Goal: Transaction & Acquisition: Purchase product/service

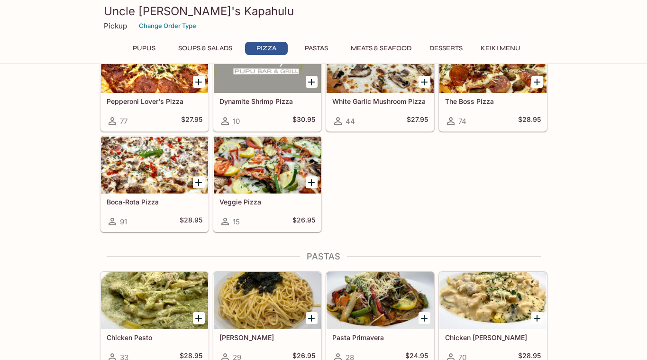
scroll to position [884, 0]
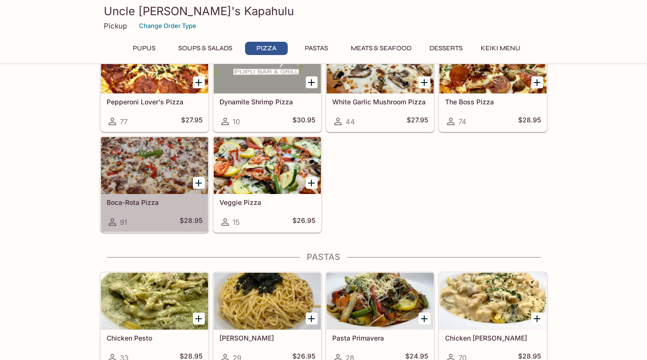
click at [149, 167] on div at bounding box center [154, 165] width 107 height 57
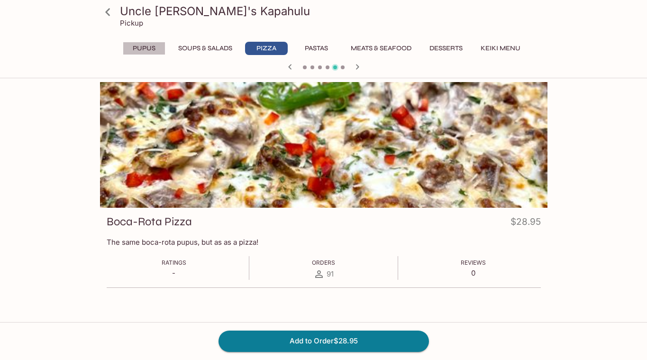
click at [140, 48] on button "Pupus" at bounding box center [144, 48] width 43 height 13
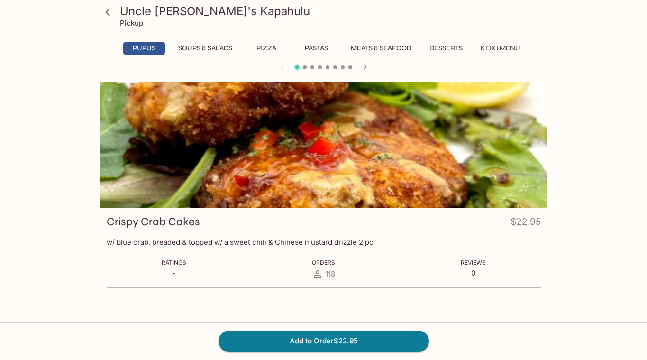
click at [365, 68] on icon "button" at bounding box center [364, 66] width 3 height 5
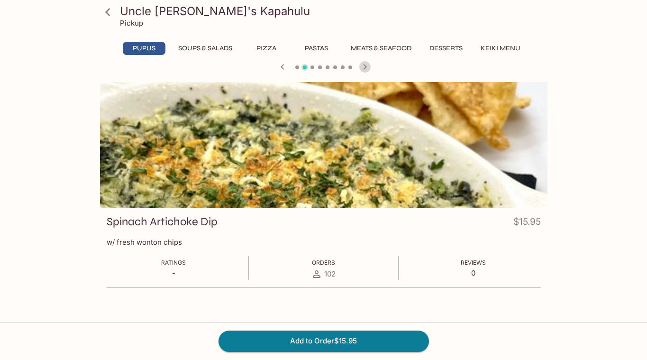
click at [365, 68] on icon "button" at bounding box center [364, 66] width 3 height 5
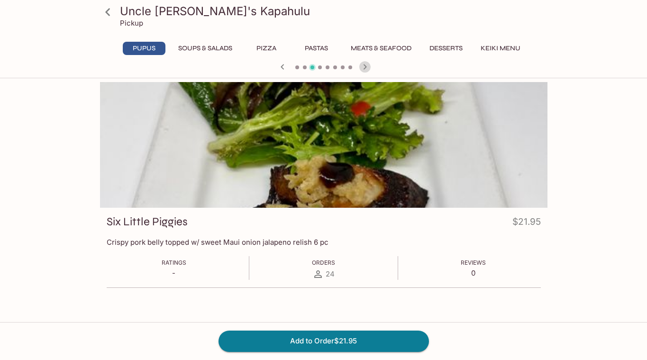
click at [365, 68] on icon "button" at bounding box center [364, 66] width 3 height 5
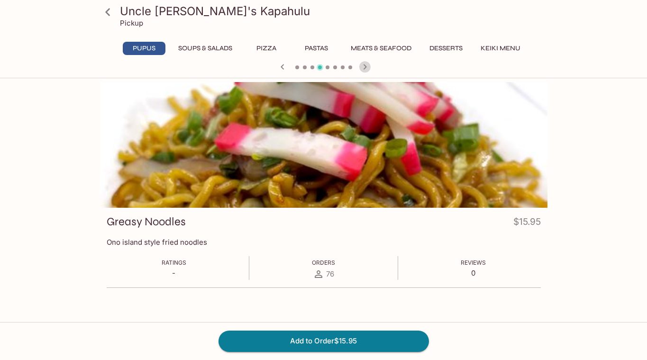
click at [365, 68] on icon "button" at bounding box center [364, 66] width 3 height 5
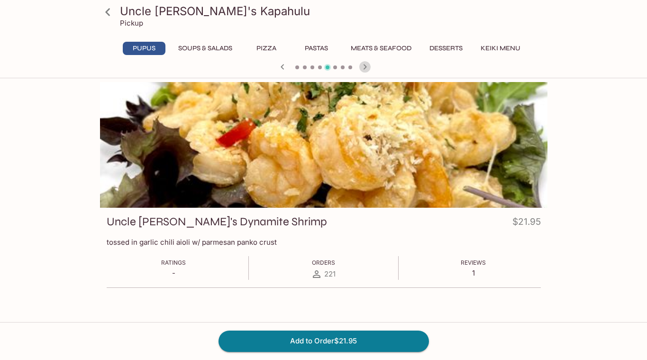
click at [365, 68] on icon "button" at bounding box center [364, 66] width 3 height 5
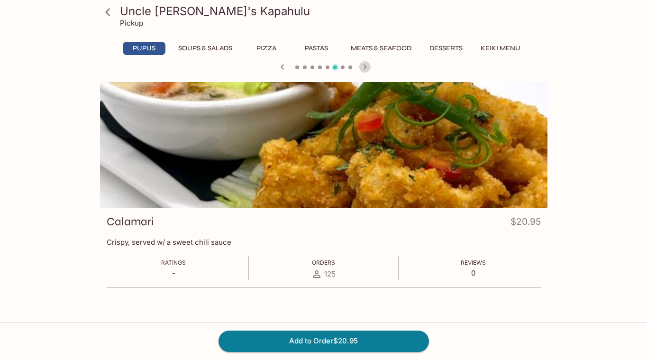
click at [365, 68] on icon "button" at bounding box center [364, 66] width 3 height 5
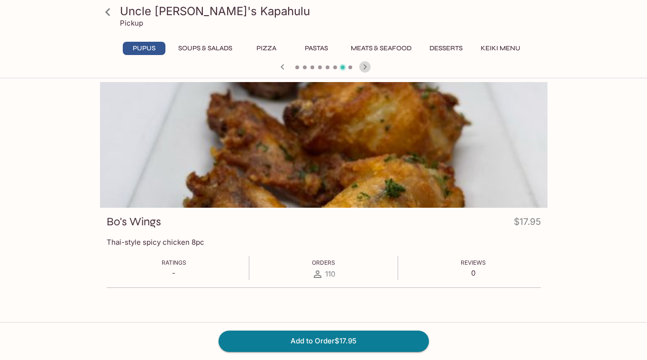
click at [365, 68] on icon "button" at bounding box center [364, 66] width 3 height 5
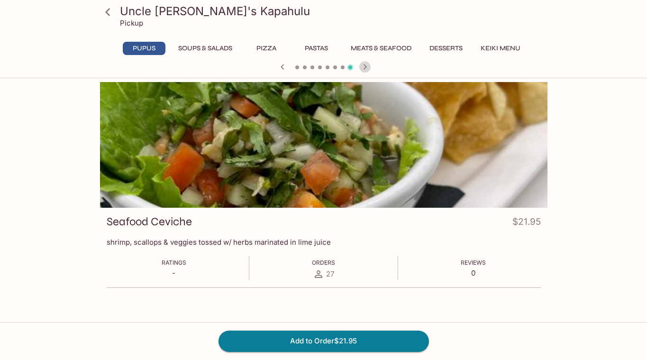
click at [365, 68] on icon "button" at bounding box center [364, 66] width 3 height 5
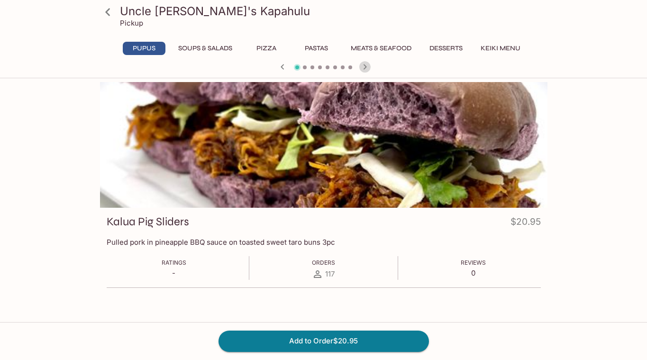
click at [365, 68] on icon "button" at bounding box center [364, 66] width 3 height 5
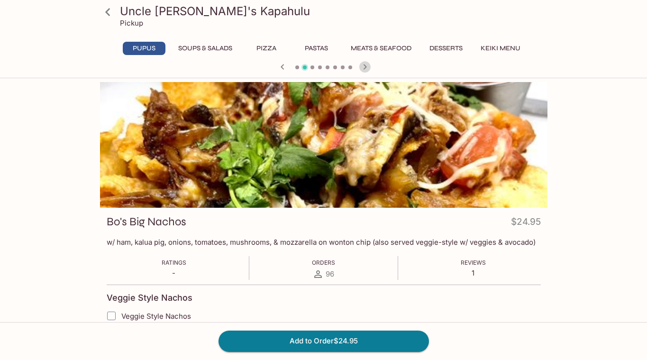
click at [365, 68] on icon "button" at bounding box center [364, 66] width 3 height 5
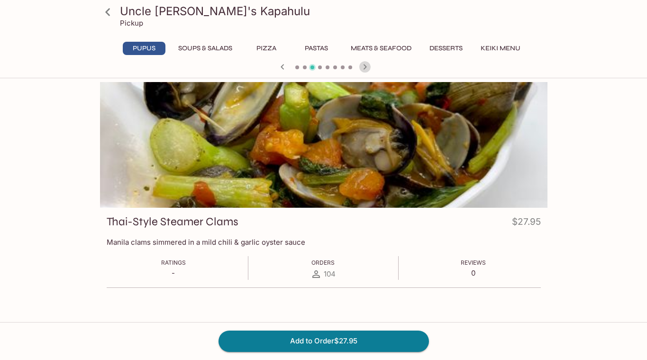
click at [365, 68] on icon "button" at bounding box center [364, 66] width 3 height 5
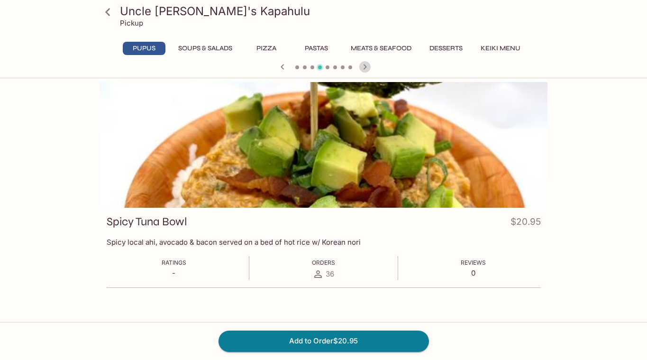
click at [365, 68] on icon "button" at bounding box center [364, 66] width 3 height 5
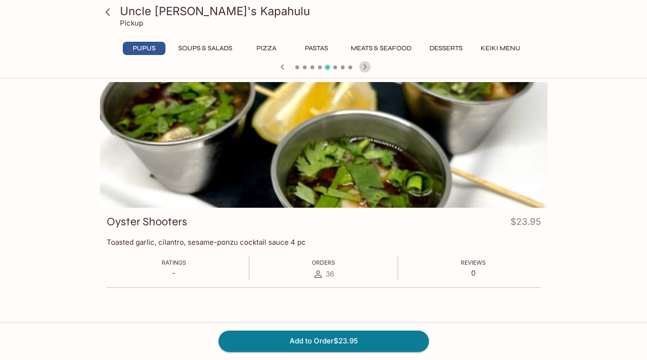
click at [365, 68] on icon "button" at bounding box center [364, 66] width 3 height 5
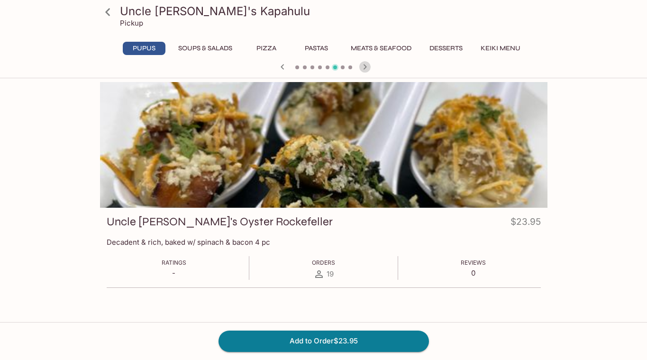
click at [365, 68] on icon "button" at bounding box center [364, 66] width 3 height 5
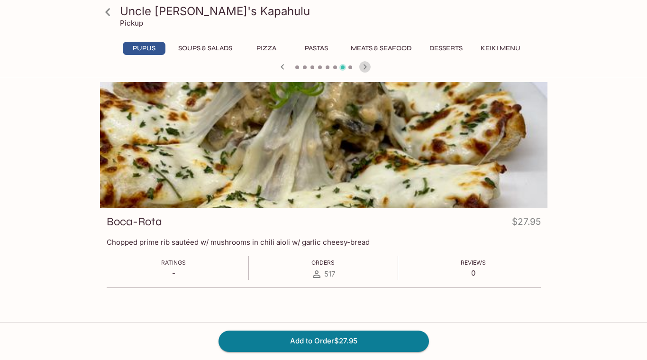
click at [364, 67] on icon "button" at bounding box center [364, 66] width 11 height 11
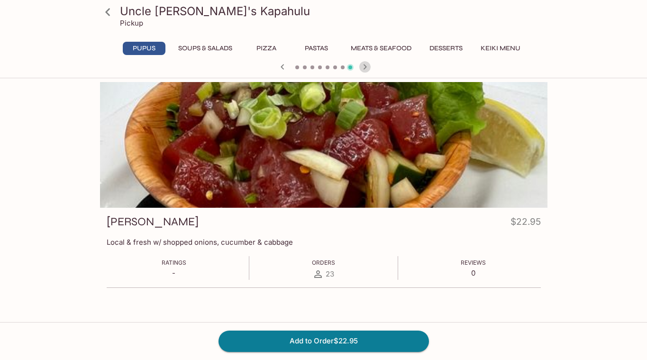
click at [364, 67] on icon "button" at bounding box center [364, 66] width 11 height 11
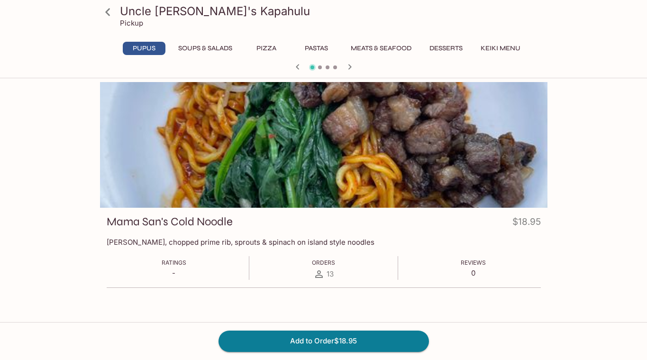
click at [364, 67] on div at bounding box center [323, 68] width 455 height 14
click at [216, 49] on button "Soups & Salads" at bounding box center [205, 48] width 64 height 13
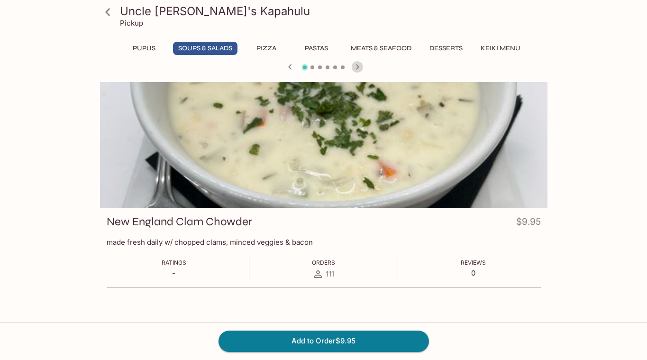
click at [358, 65] on icon "button" at bounding box center [357, 66] width 11 height 11
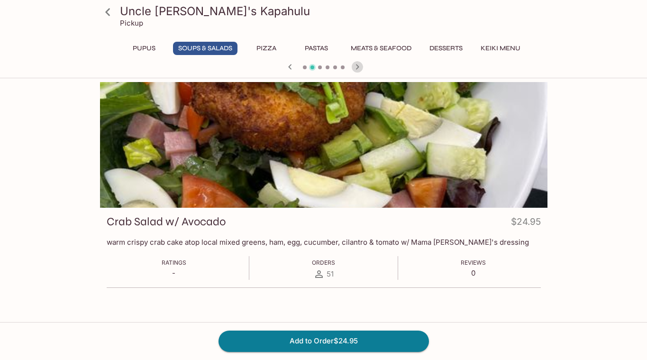
click at [358, 65] on icon "button" at bounding box center [357, 66] width 11 height 11
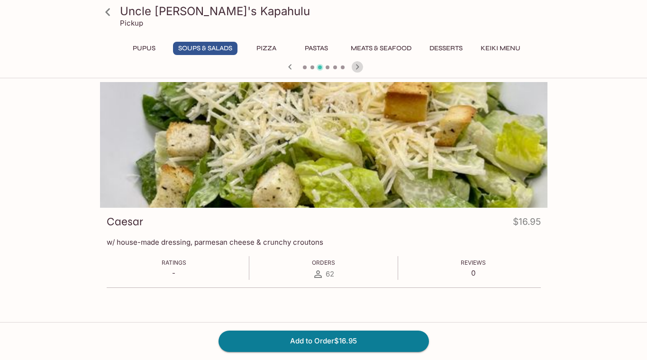
click at [358, 65] on icon "button" at bounding box center [357, 66] width 11 height 11
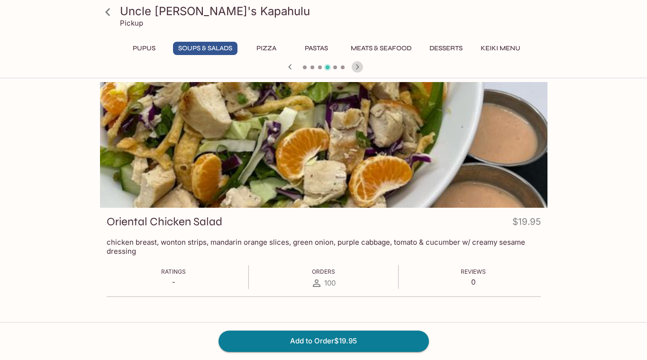
click at [358, 65] on icon "button" at bounding box center [357, 66] width 11 height 11
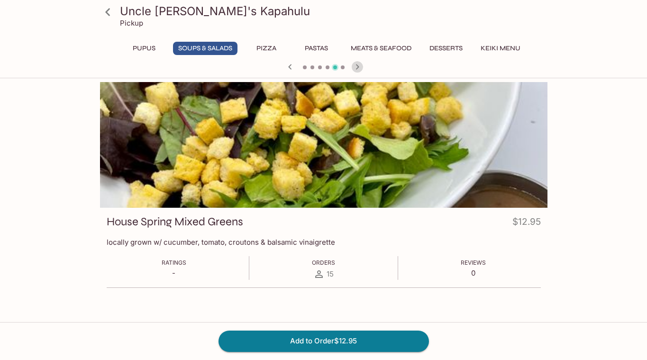
click at [358, 65] on icon "button" at bounding box center [357, 66] width 11 height 11
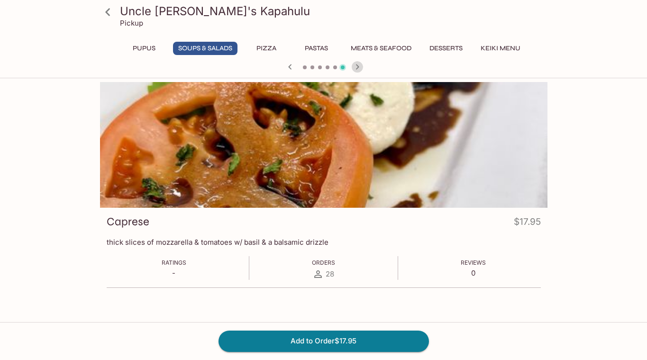
click at [358, 65] on icon "button" at bounding box center [357, 66] width 11 height 11
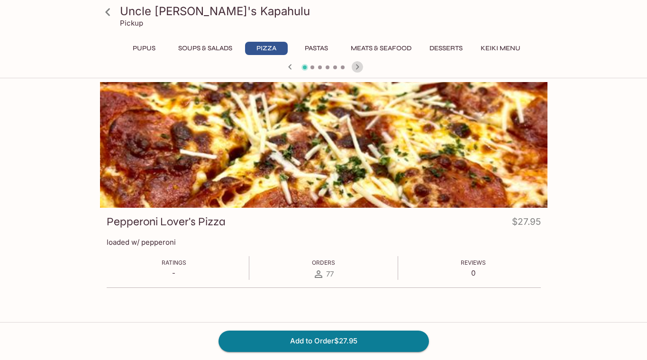
click at [358, 65] on icon "button" at bounding box center [357, 66] width 11 height 11
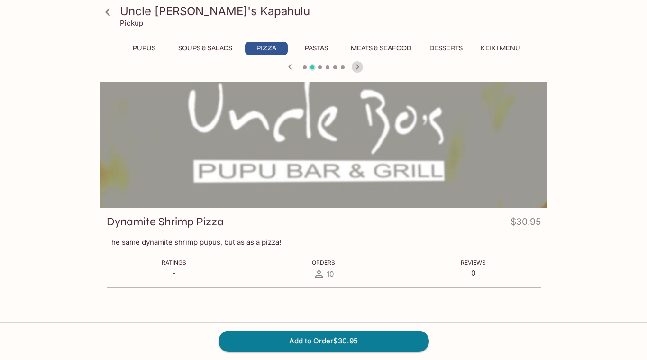
click at [358, 65] on icon "button" at bounding box center [357, 66] width 11 height 11
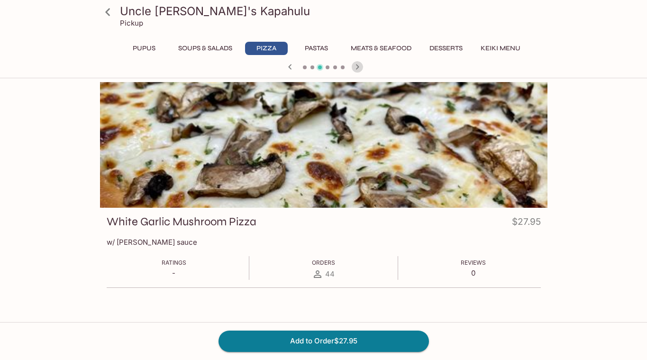
click at [358, 65] on icon "button" at bounding box center [357, 66] width 11 height 11
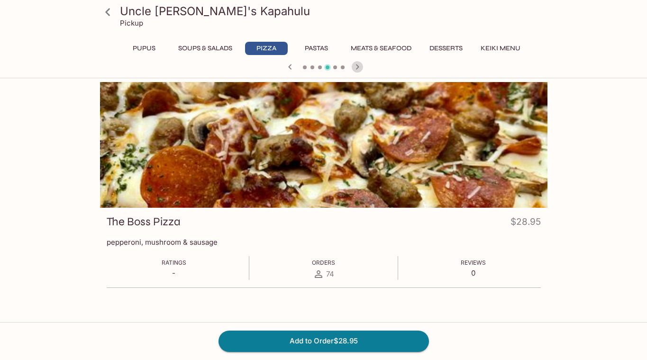
click at [358, 65] on icon "button" at bounding box center [357, 66] width 11 height 11
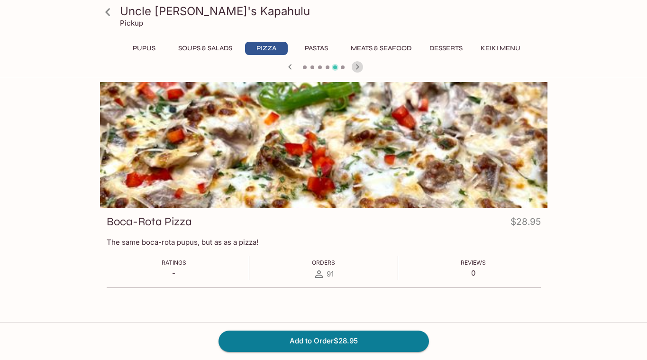
click at [358, 65] on icon "button" at bounding box center [357, 66] width 11 height 11
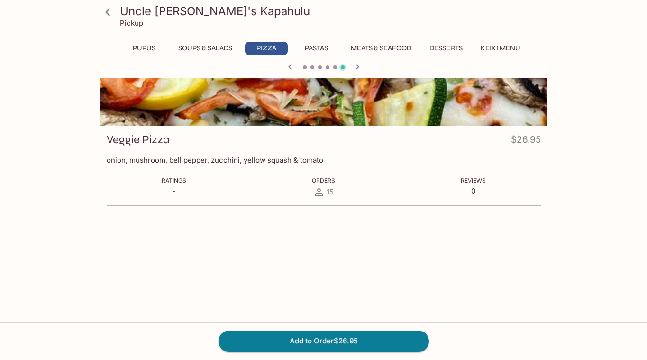
scroll to position [44, 0]
